Goal: Find specific page/section: Find specific page/section

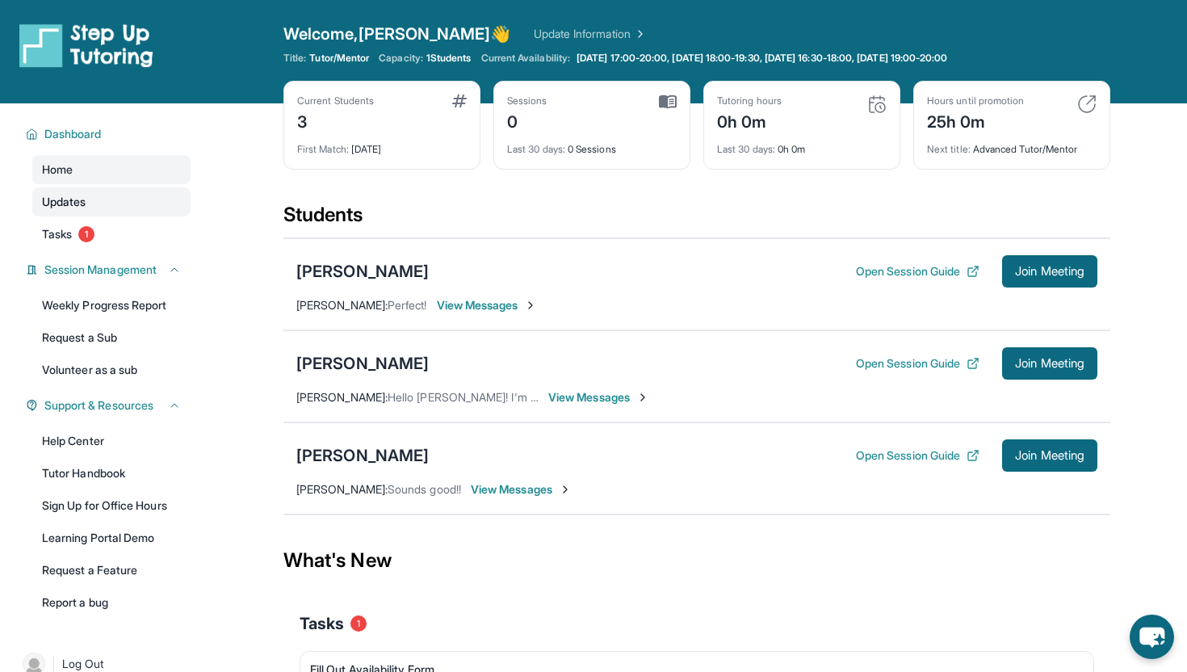
click at [72, 207] on span "Updates" at bounding box center [64, 202] width 44 height 16
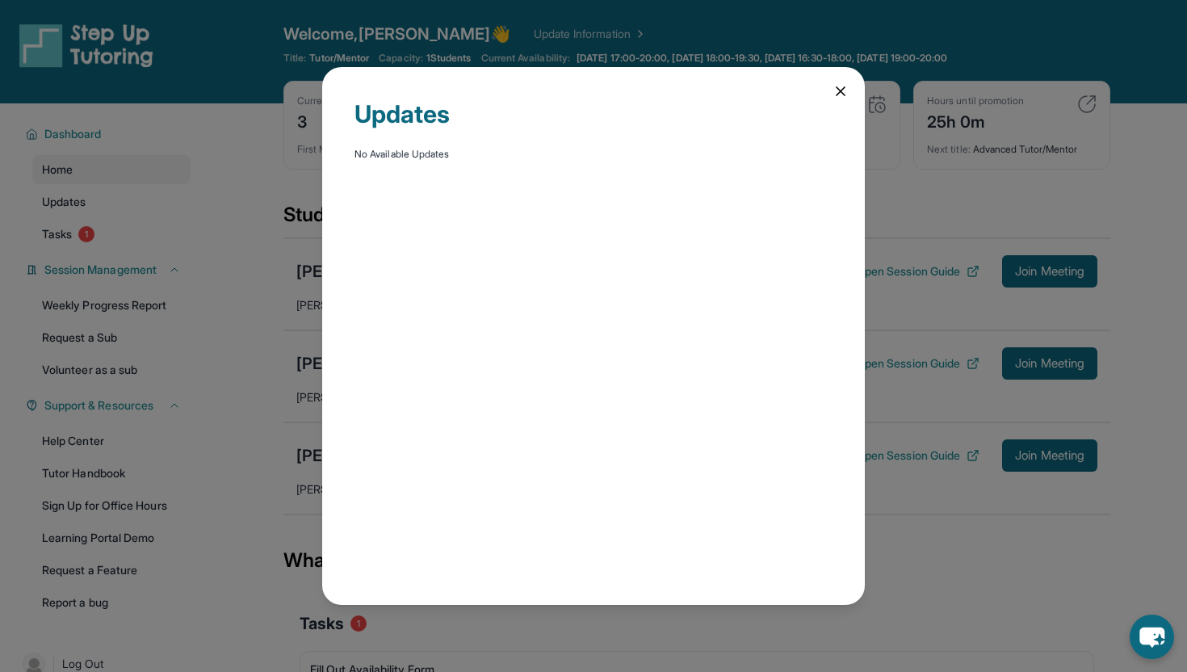
click at [838, 88] on icon at bounding box center [841, 91] width 8 height 8
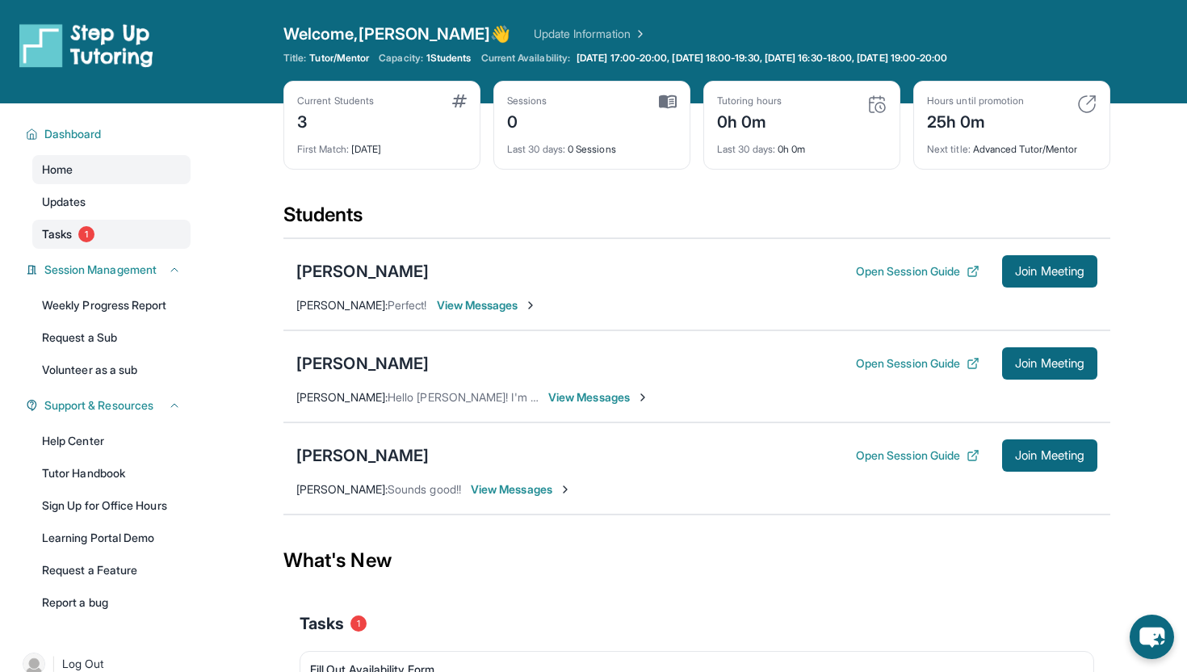
click at [56, 240] on span "Tasks" at bounding box center [57, 234] width 30 height 16
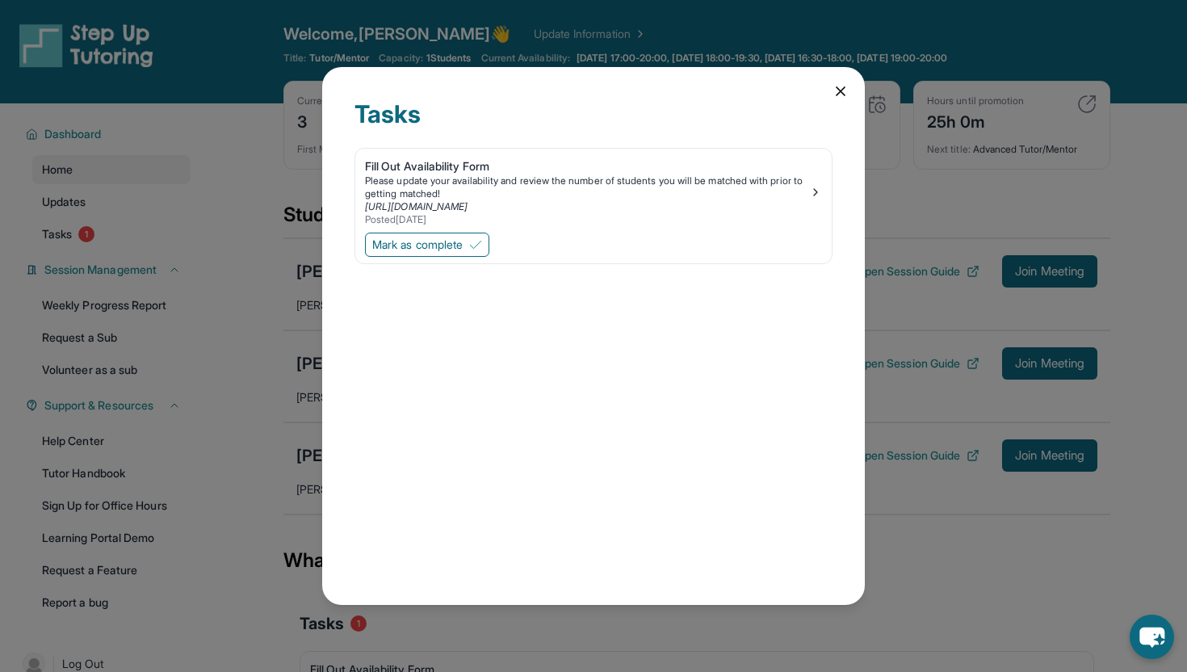
click at [833, 91] on icon at bounding box center [841, 91] width 16 height 16
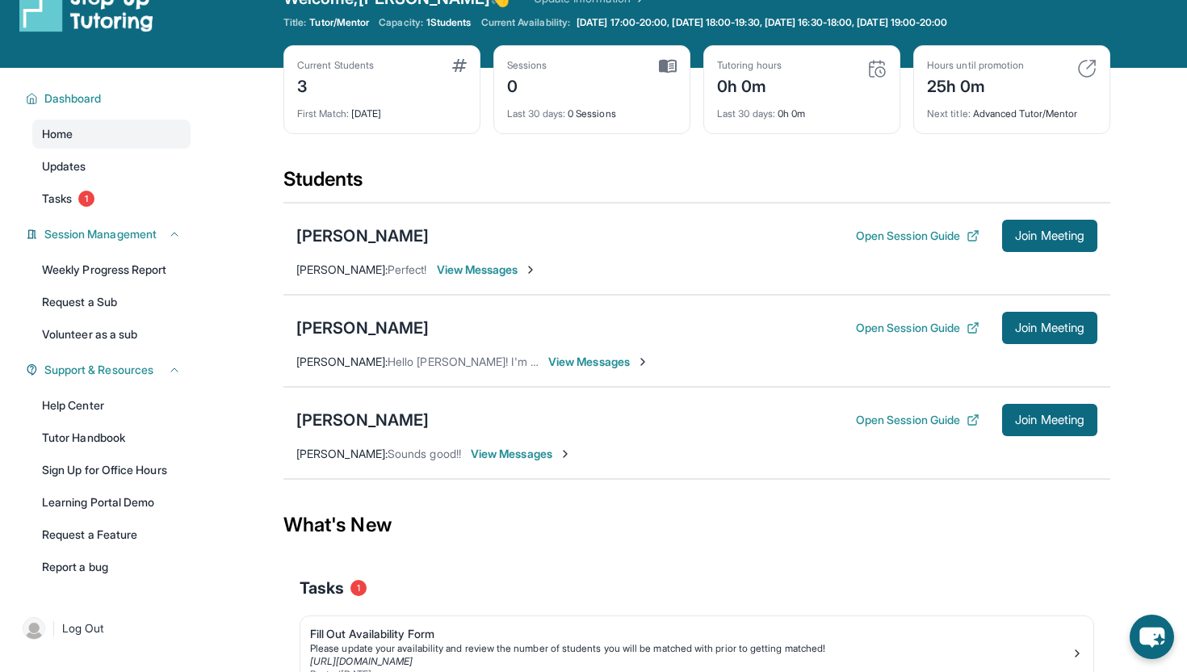
scroll to position [71, 0]
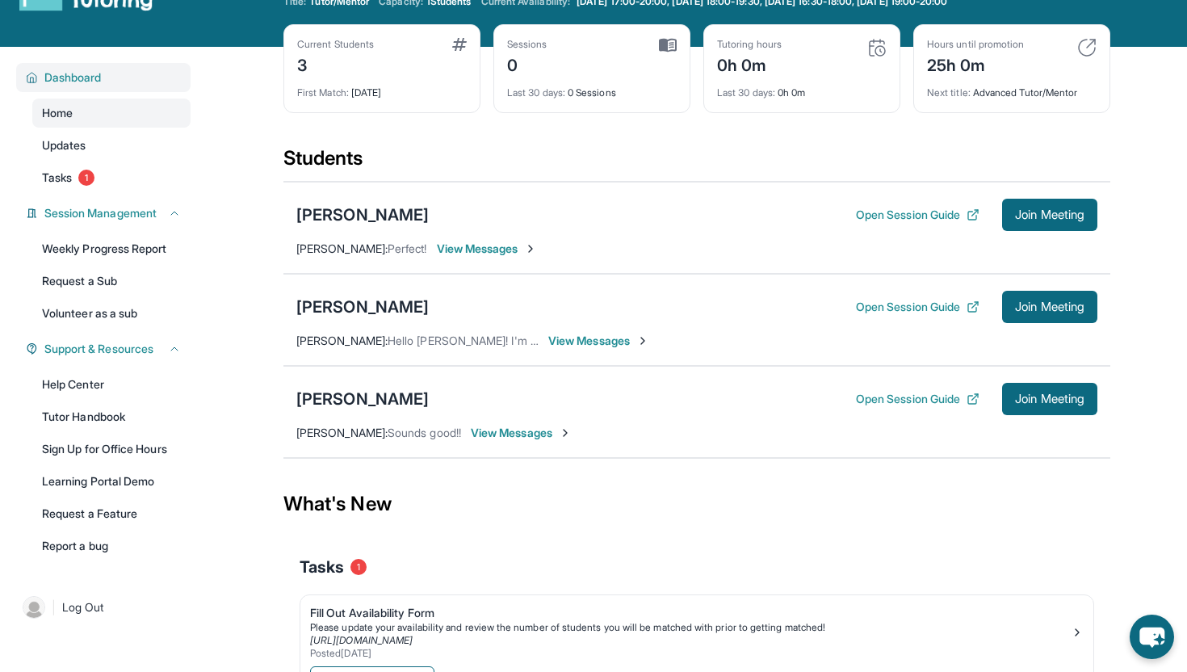
scroll to position [28, 0]
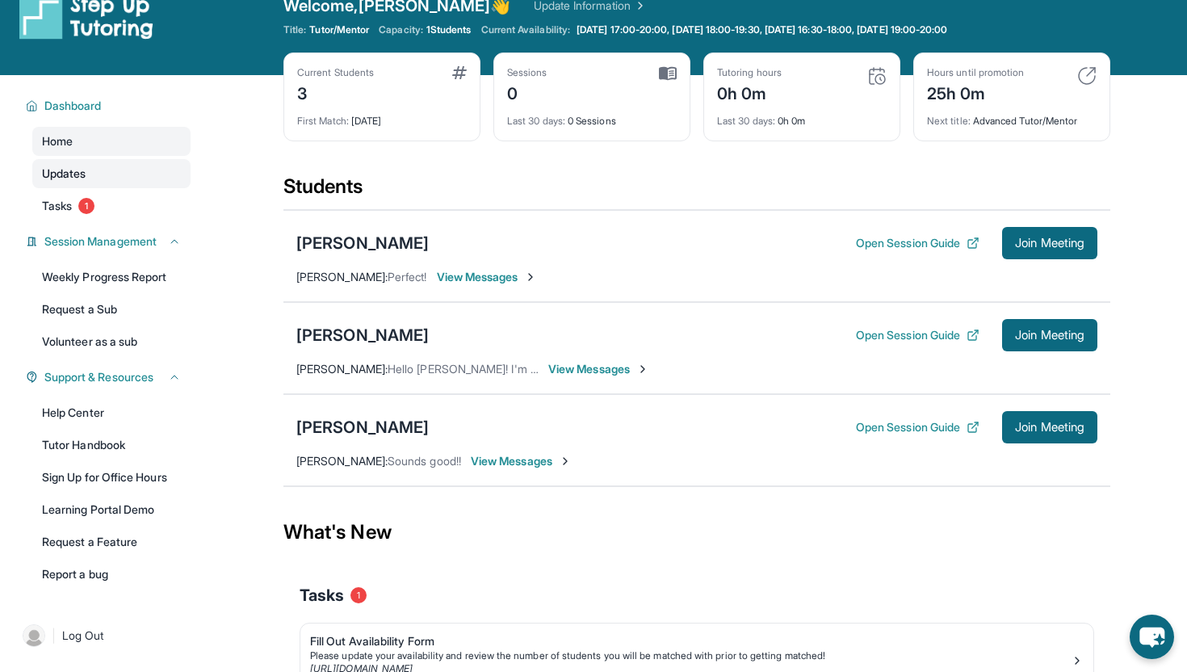
click at [80, 180] on span "Updates" at bounding box center [64, 174] width 44 height 16
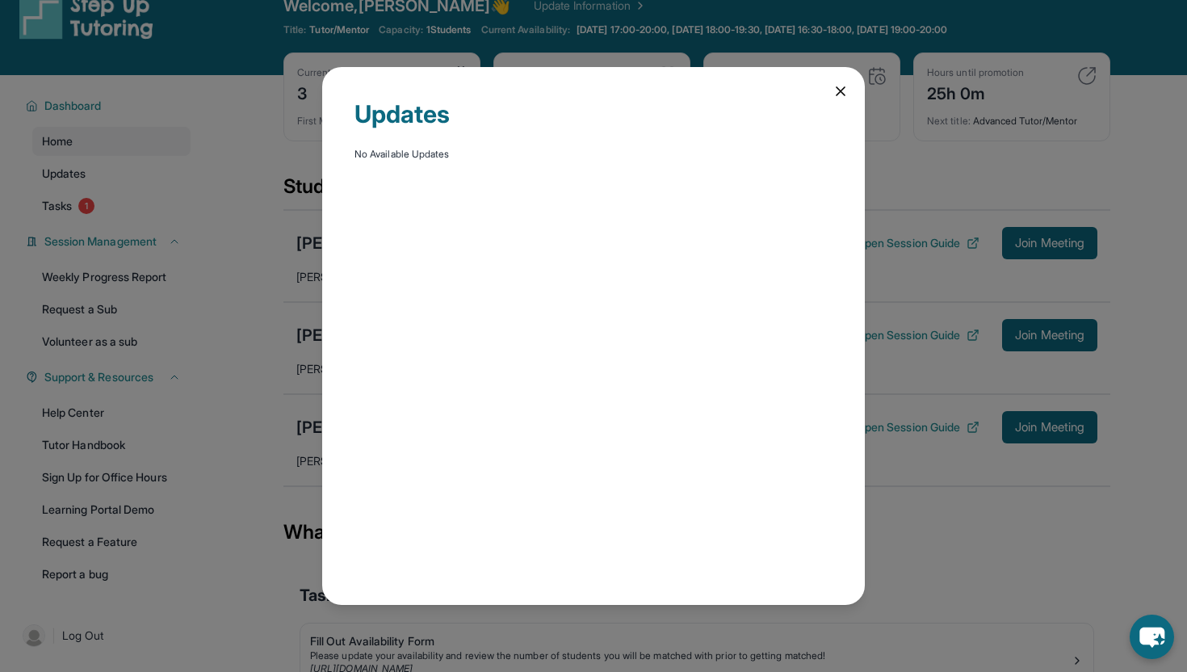
click at [838, 90] on icon at bounding box center [841, 91] width 16 height 16
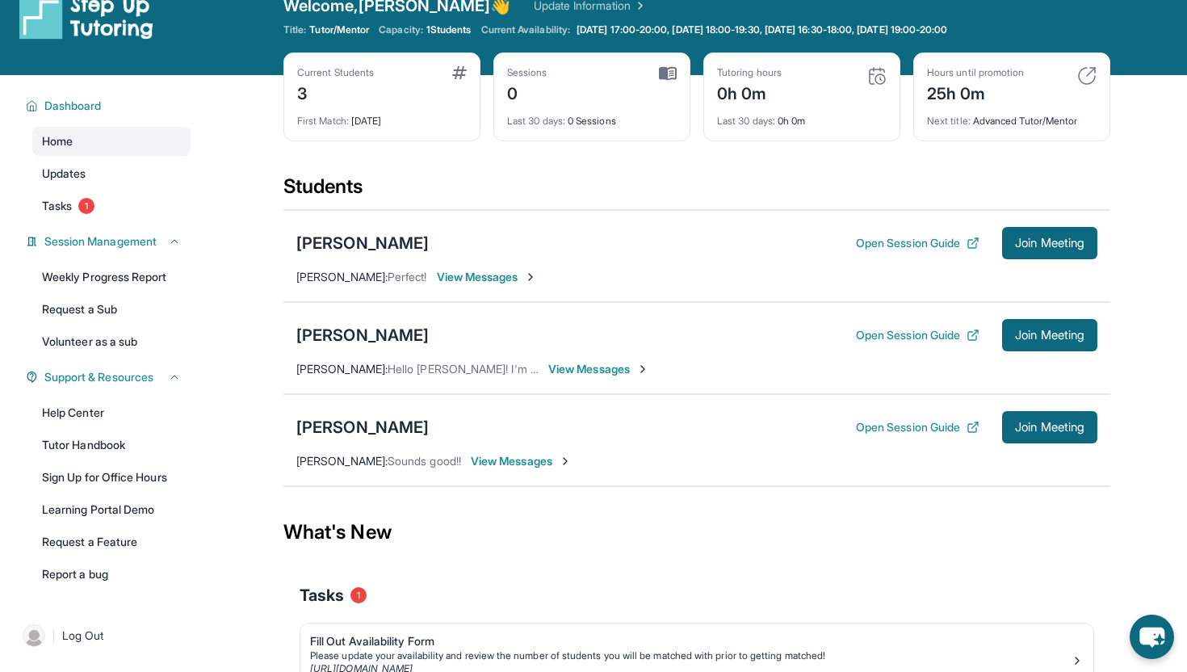
click at [716, 187] on div "Students" at bounding box center [697, 192] width 827 height 36
click at [368, 421] on div "[PERSON_NAME]" at bounding box center [362, 427] width 132 height 23
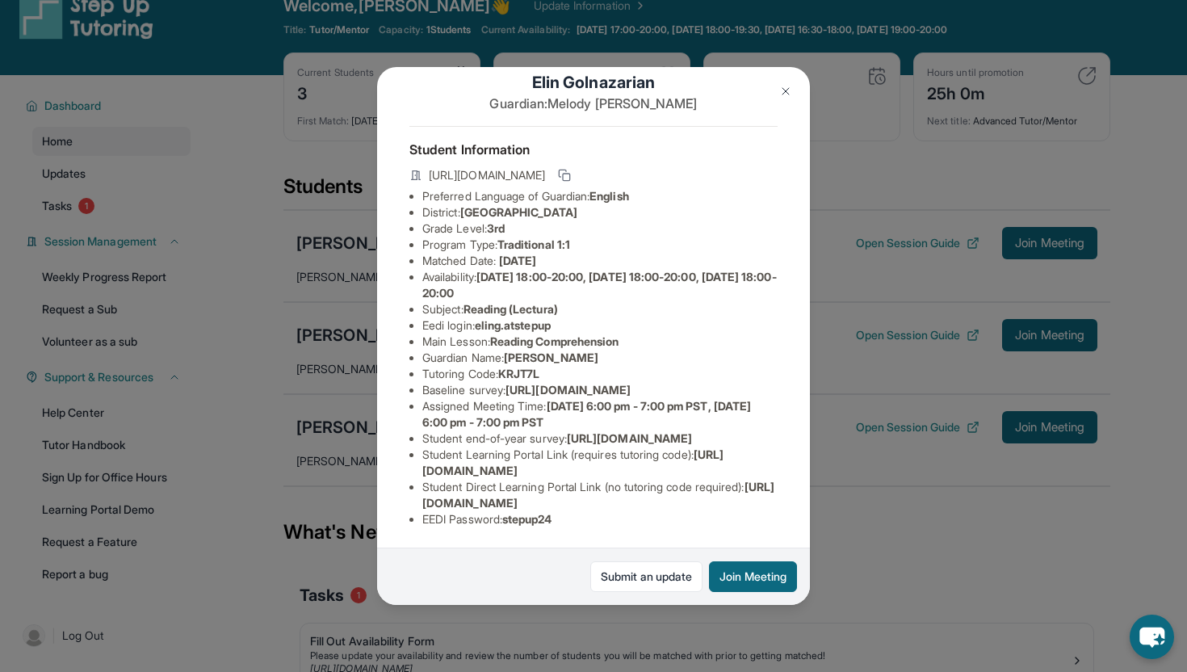
scroll to position [32, 0]
drag, startPoint x: 506, startPoint y: 370, endPoint x: 571, endPoint y: 369, distance: 64.6
click at [572, 369] on li "Tutoring Code : KRJT7L" at bounding box center [599, 374] width 355 height 16
copy span "KRJT7L"
click at [788, 91] on img at bounding box center [785, 91] width 13 height 13
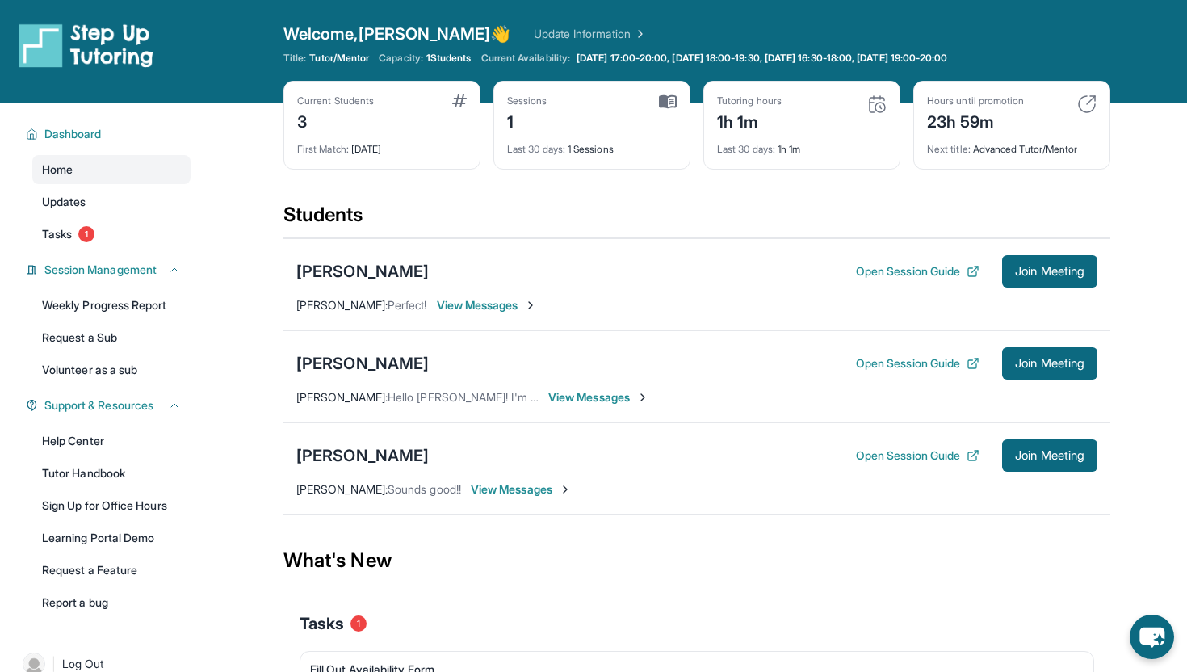
click at [419, 192] on div "Current Students 3 First Match : [DATE] Sessions 1 Last 30 days : 1 Sessions Tu…" at bounding box center [697, 141] width 827 height 121
click at [448, 203] on div "Students" at bounding box center [697, 220] width 827 height 36
click at [522, 118] on div "1" at bounding box center [527, 120] width 40 height 26
click at [578, 124] on div "Sessions 1" at bounding box center [592, 114] width 170 height 39
click at [574, 150] on div "Last 30 days : 1 Sessions" at bounding box center [592, 144] width 170 height 23
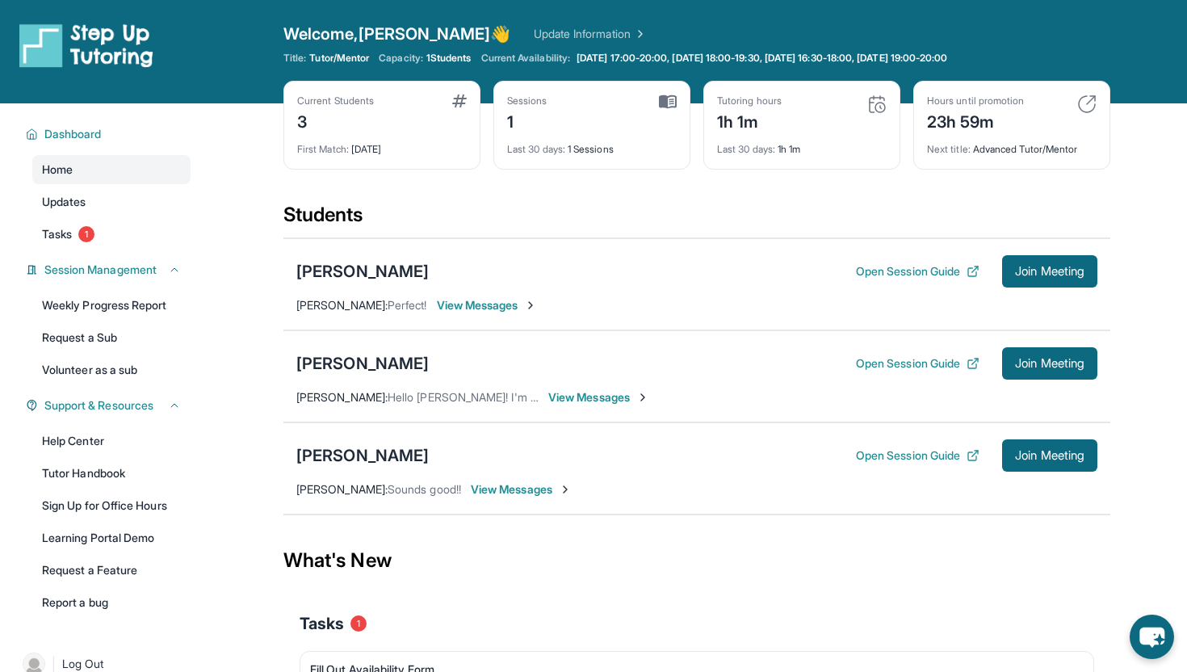
click at [605, 162] on div "Sessions 1 Last 30 days : 1 Sessions" at bounding box center [592, 125] width 197 height 89
click at [577, 222] on div "Students" at bounding box center [697, 220] width 827 height 36
